Goal: Task Accomplishment & Management: Use online tool/utility

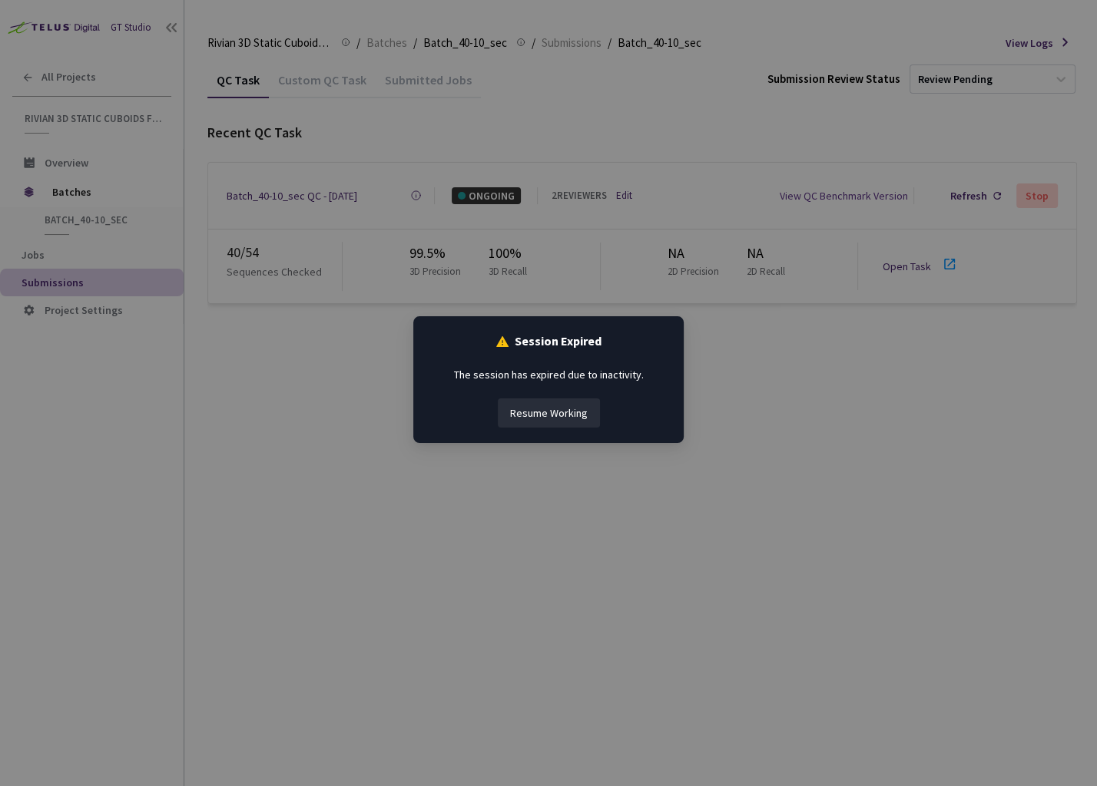
click at [565, 414] on button "Resume Working" at bounding box center [549, 413] width 102 height 29
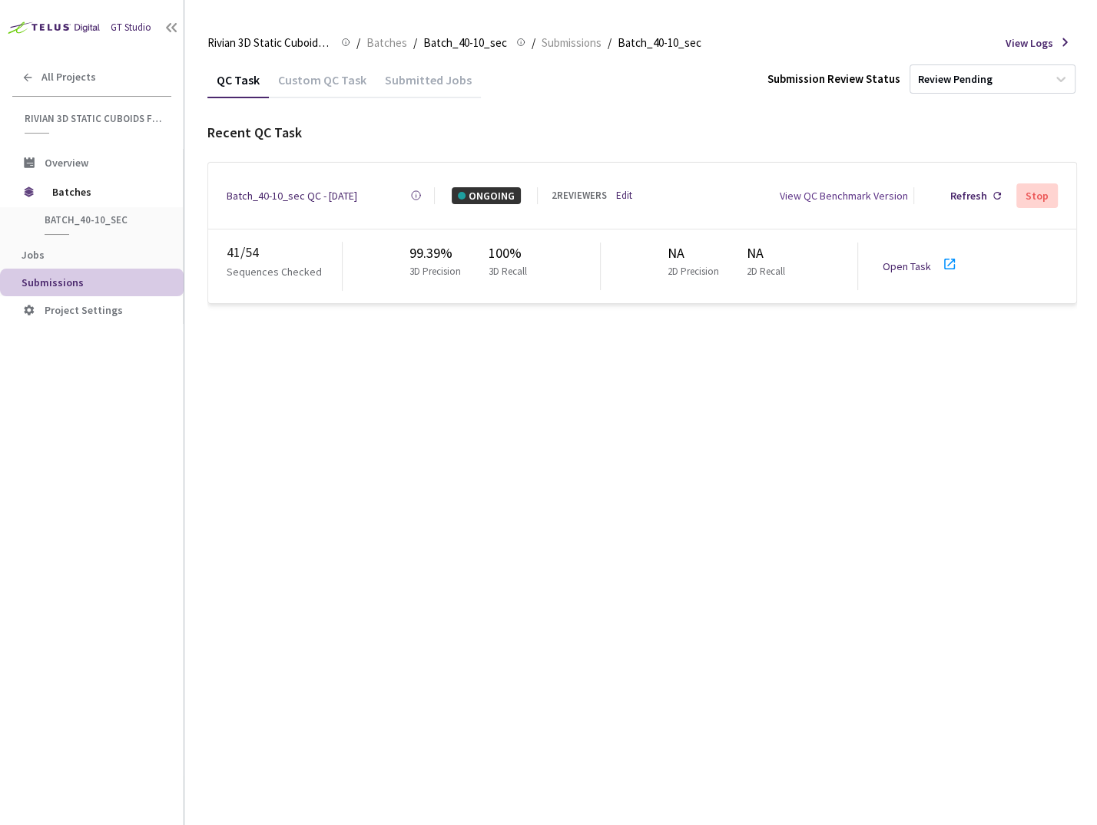
click at [919, 263] on link "Open Task" at bounding box center [906, 267] width 48 height 14
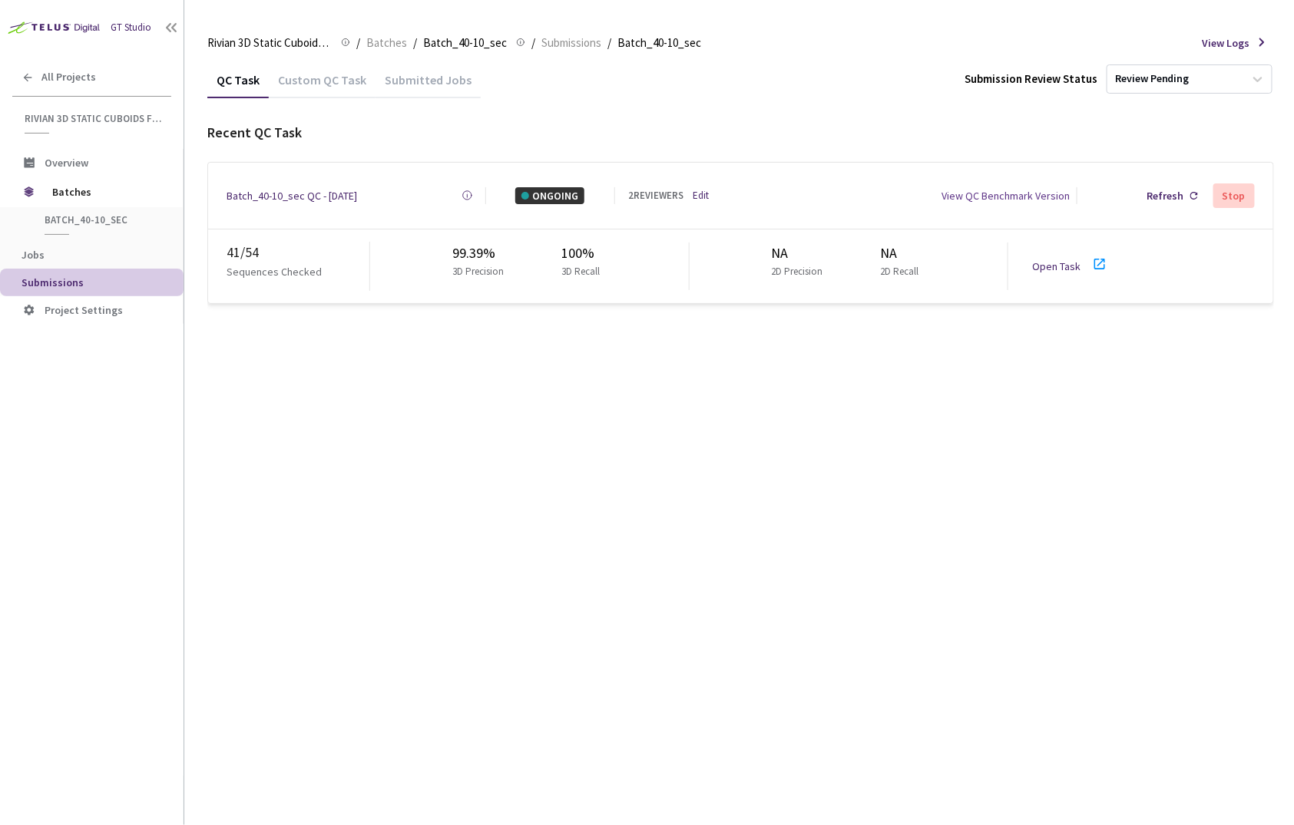
click at [500, 426] on div "QC Task Custom QC Task Submitted Jobs Submission Review Status Review Pending R…" at bounding box center [740, 443] width 1067 height 764
click at [385, 387] on div "QC Task Custom QC Task Submitted Jobs Submission Review Status Review Pending R…" at bounding box center [740, 443] width 1067 height 764
click at [675, 356] on div "QC Task Custom QC Task Submitted Jobs Submission Review Status Review Pending R…" at bounding box center [740, 443] width 1067 height 764
